Goal: Find specific page/section: Find specific page/section

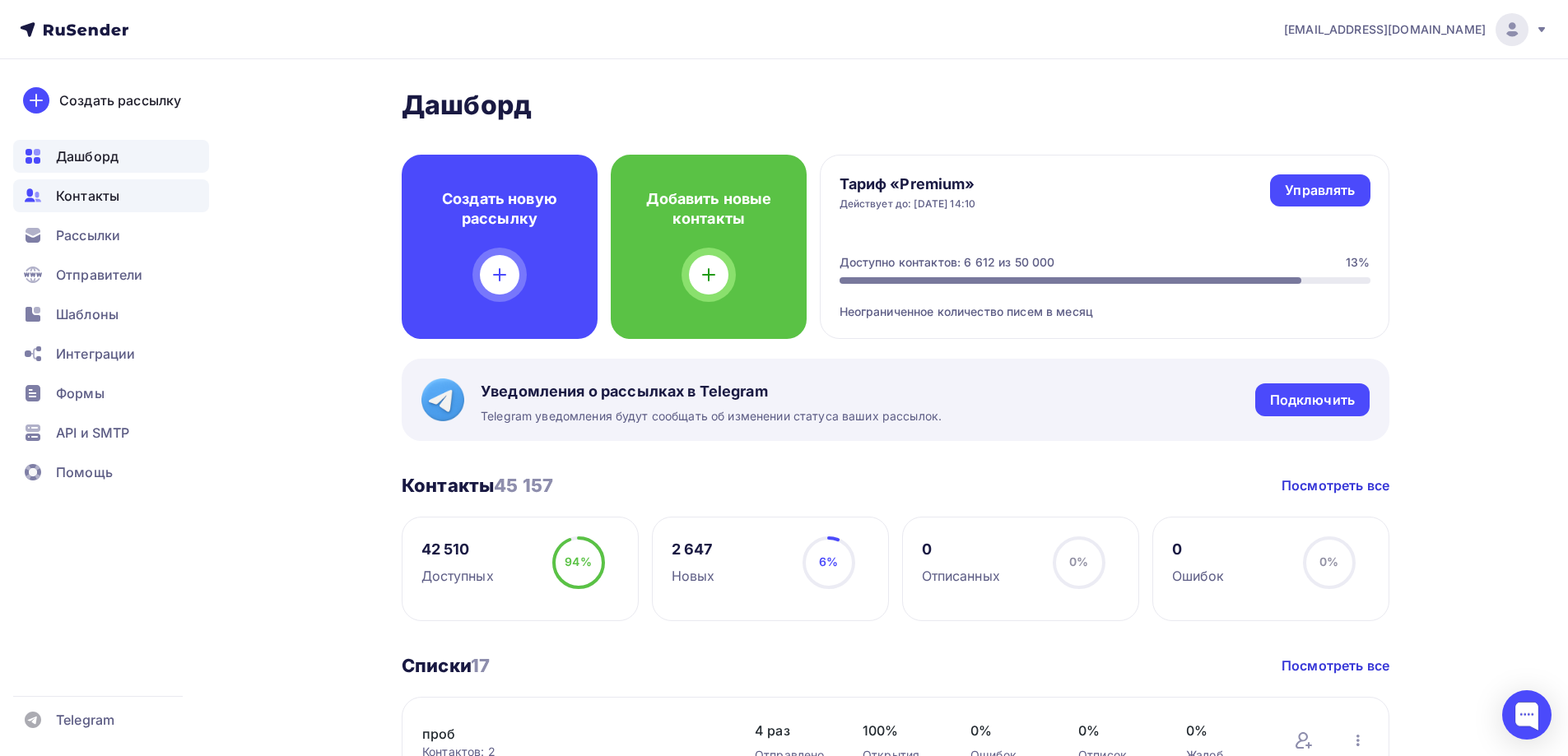
click at [71, 189] on span "Контакты" at bounding box center [88, 195] width 63 height 20
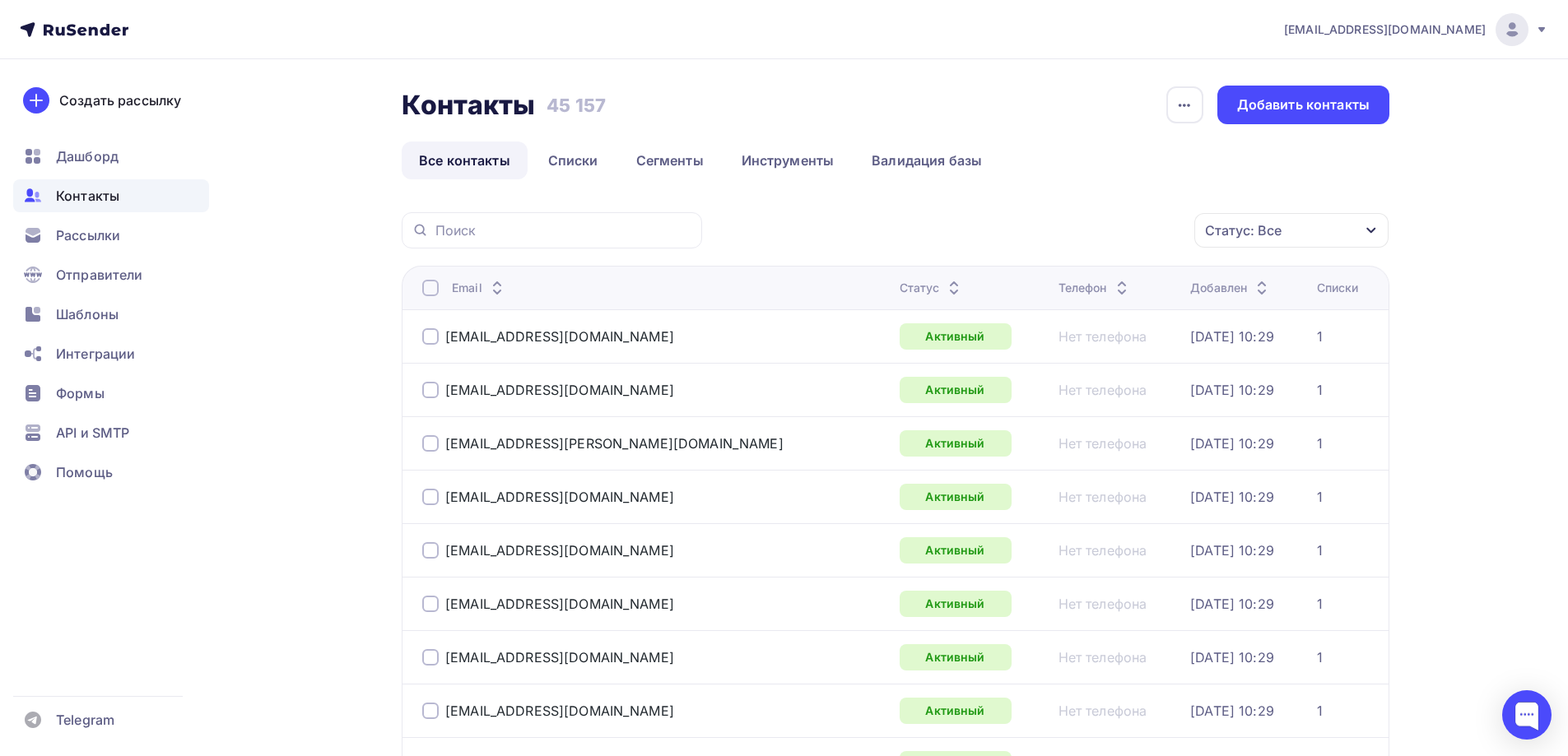
click at [1252, 229] on div "Статус: Все" at bounding box center [1244, 230] width 77 height 20
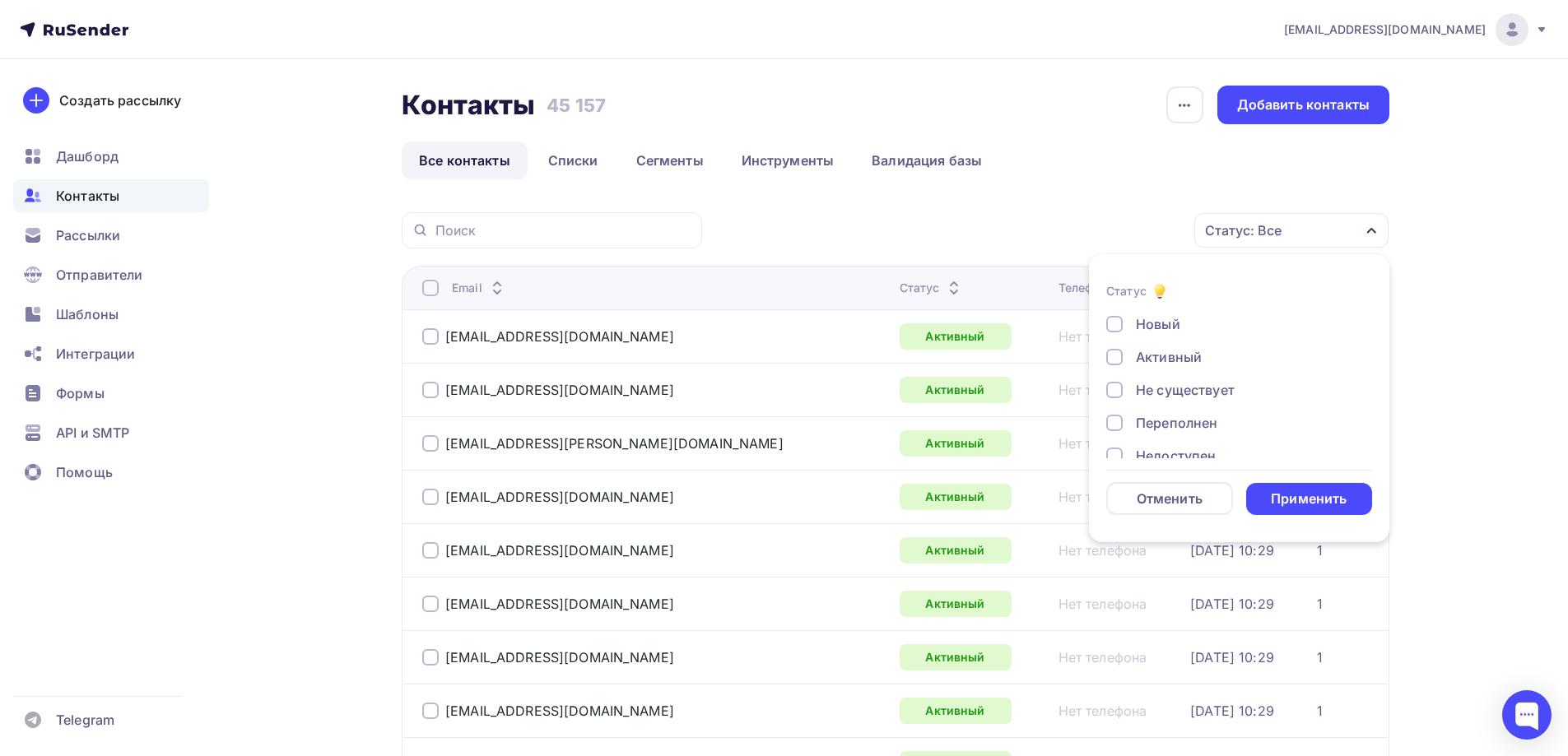
click at [1176, 390] on div "Не существует" at bounding box center [1185, 390] width 99 height 20
click at [1173, 414] on div "Переполнен" at bounding box center [1176, 423] width 82 height 20
click at [1186, 373] on div "Недоступен" at bounding box center [1176, 373] width 80 height 20
click at [1155, 404] on div "Отписан" at bounding box center [1164, 406] width 57 height 20
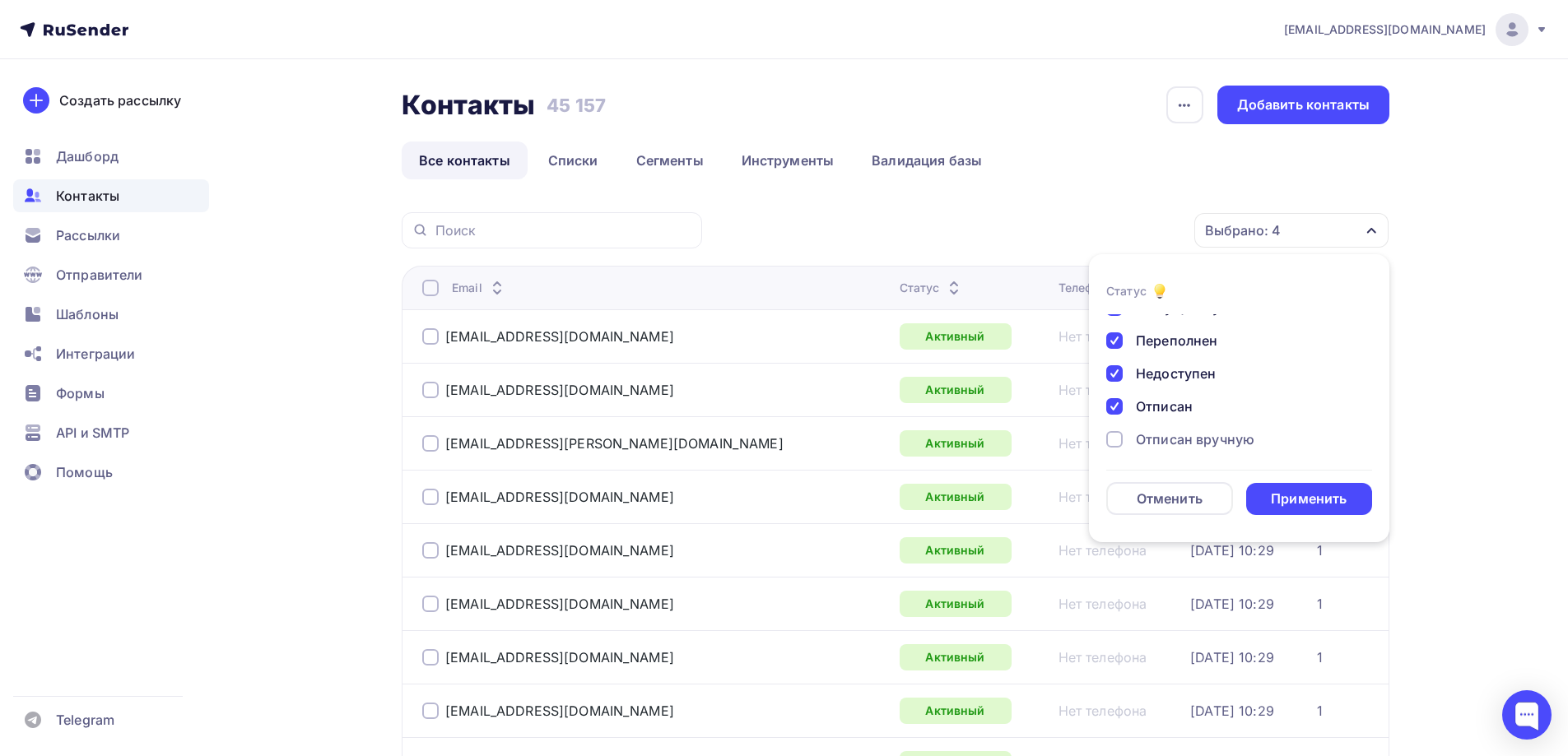
click at [1152, 436] on div "Отписан вручную" at bounding box center [1195, 440] width 118 height 20
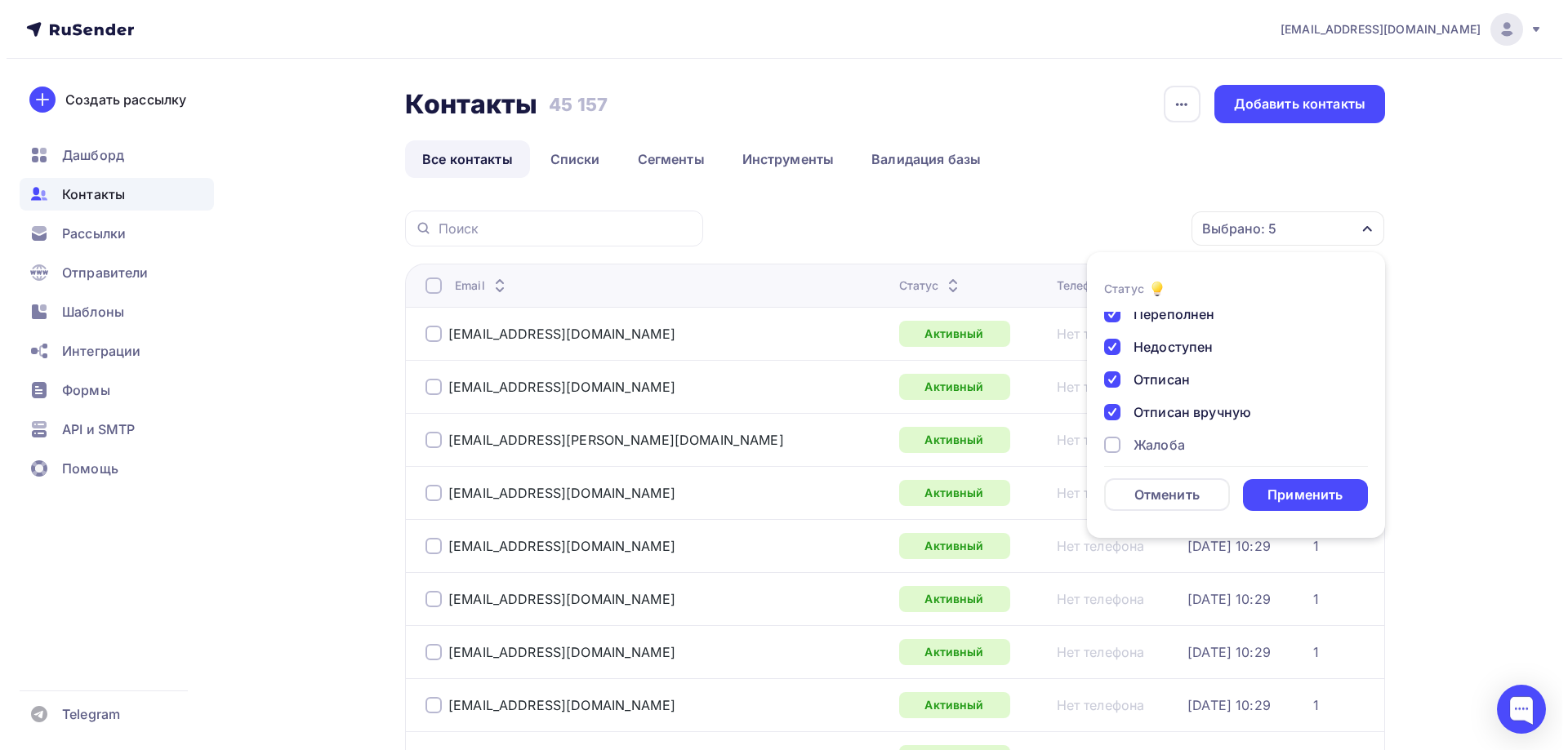
scroll to position [118, 0]
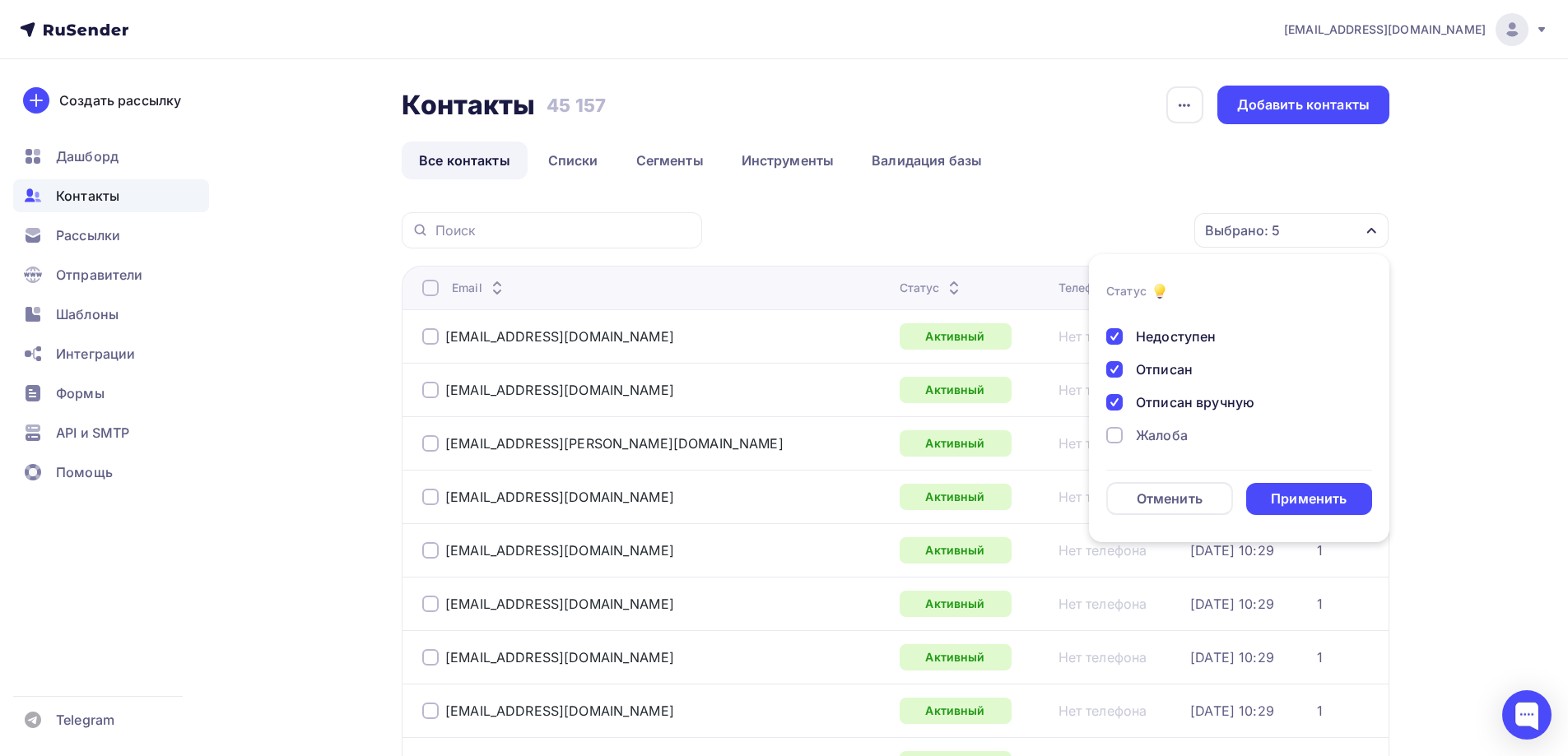
click at [1157, 436] on div "Жалоба" at bounding box center [1162, 435] width 52 height 20
click at [1285, 499] on div "Применить" at bounding box center [1308, 499] width 76 height 19
